Goal: Find specific fact: Find specific fact

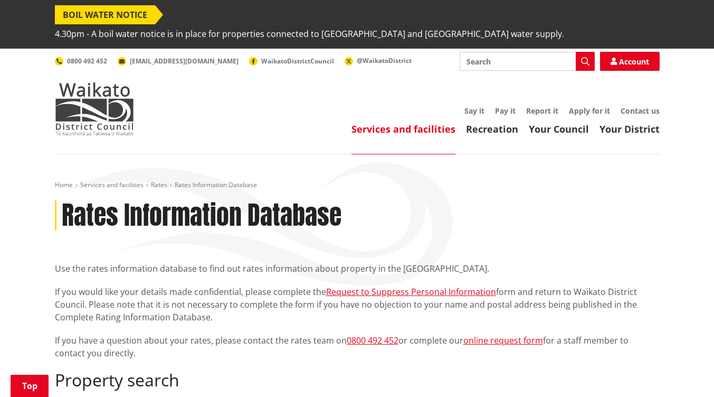
scroll to position [317, 0]
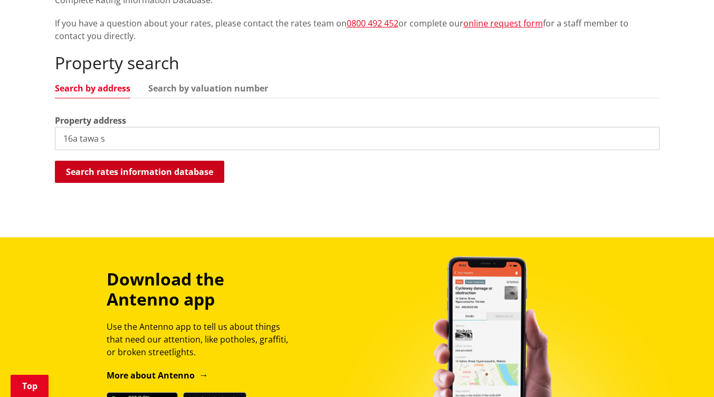
click at [153, 161] on button "Search rates information database" at bounding box center [139, 172] width 169 height 22
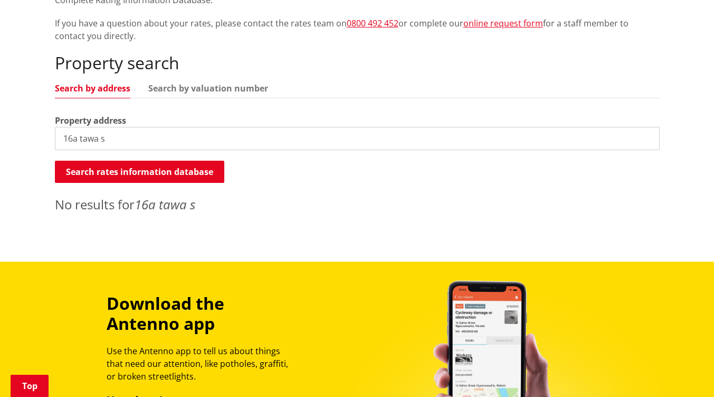
click at [135, 127] on input "16a tawa s" at bounding box center [357, 138] width 605 height 23
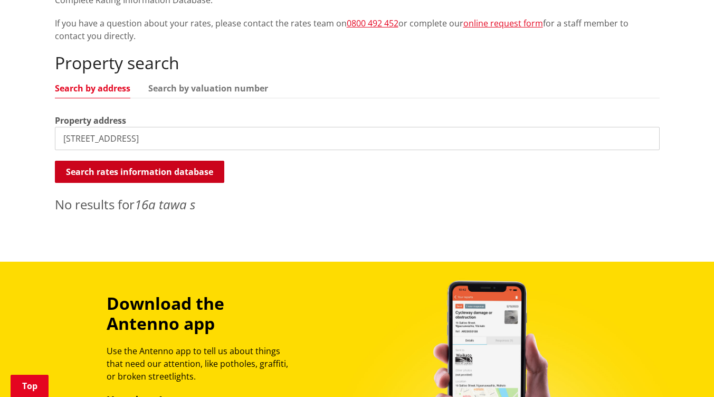
click at [144, 161] on button "Search rates information database" at bounding box center [139, 172] width 169 height 22
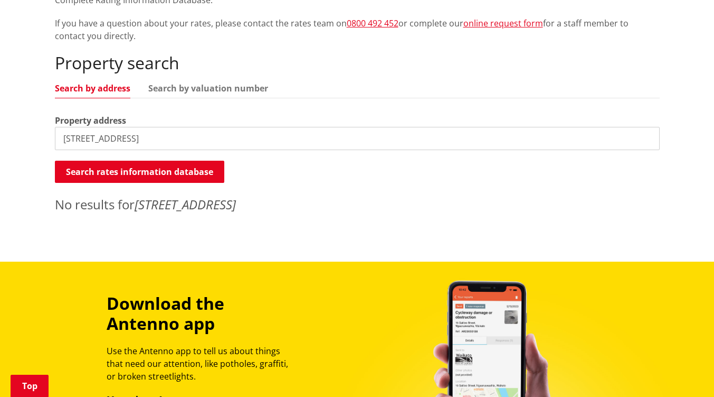
drag, startPoint x: 77, startPoint y: 120, endPoint x: 187, endPoint y: 122, distance: 110.9
click at [187, 127] on input "[STREET_ADDRESS]" at bounding box center [357, 138] width 605 height 23
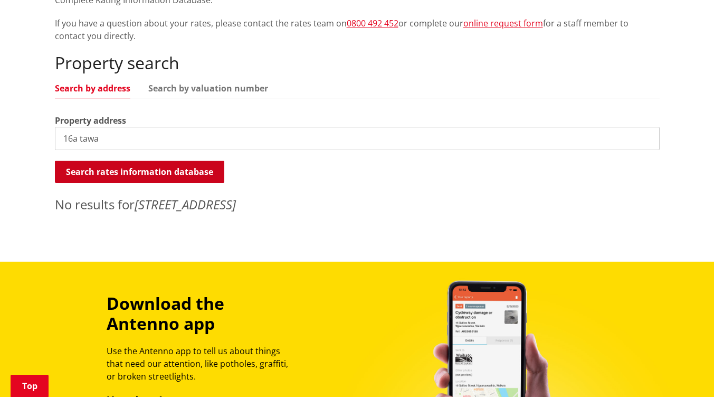
click at [166, 163] on button "Search rates information database" at bounding box center [139, 172] width 169 height 22
click at [162, 161] on button "Search rates information database" at bounding box center [139, 172] width 169 height 22
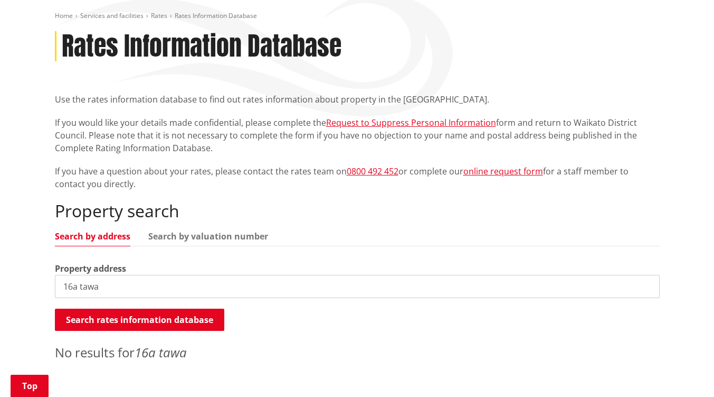
scroll to position [211, 0]
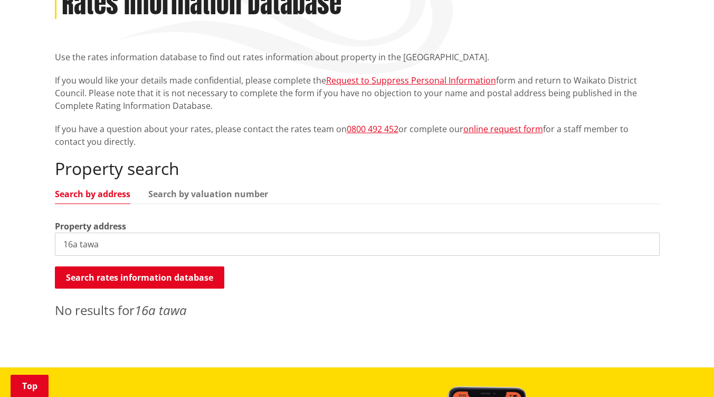
click at [72, 232] on input "16a tawa" at bounding box center [357, 243] width 605 height 23
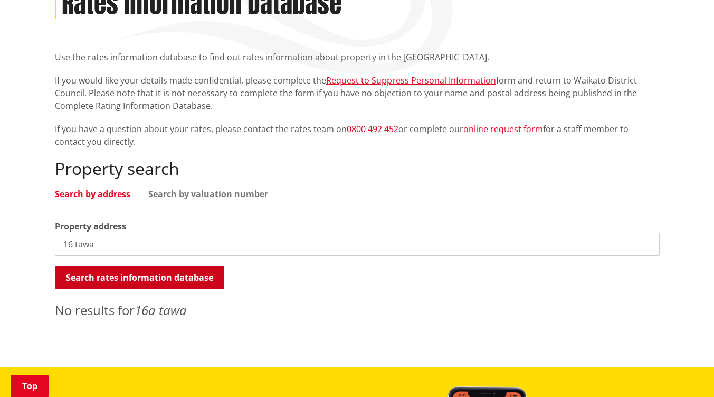
type input "16 tawa"
click at [93, 266] on button "Search rates information database" at bounding box center [139, 277] width 169 height 22
